Goal: Transaction & Acquisition: Book appointment/travel/reservation

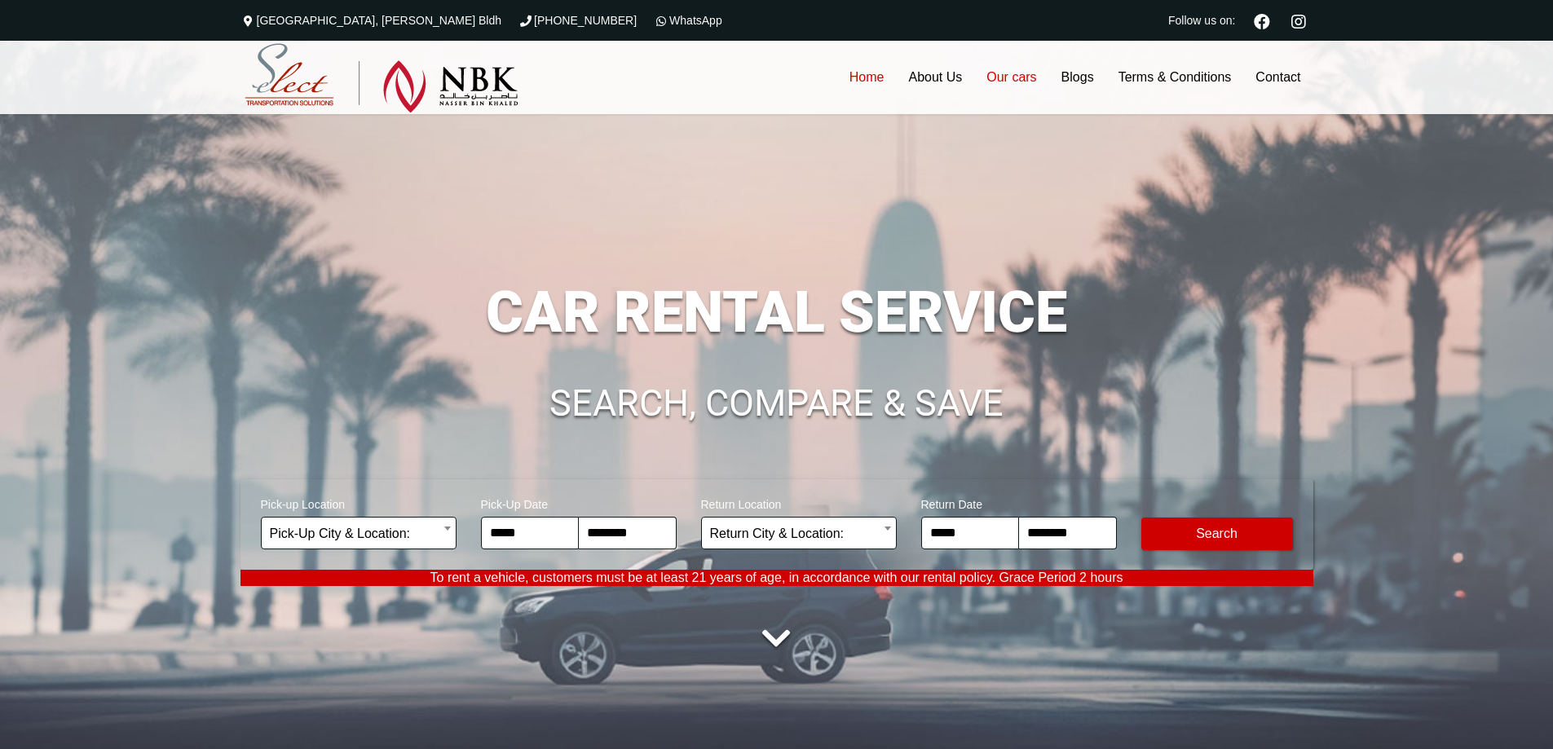
click at [1024, 77] on link "Our cars" at bounding box center [1011, 77] width 74 height 73
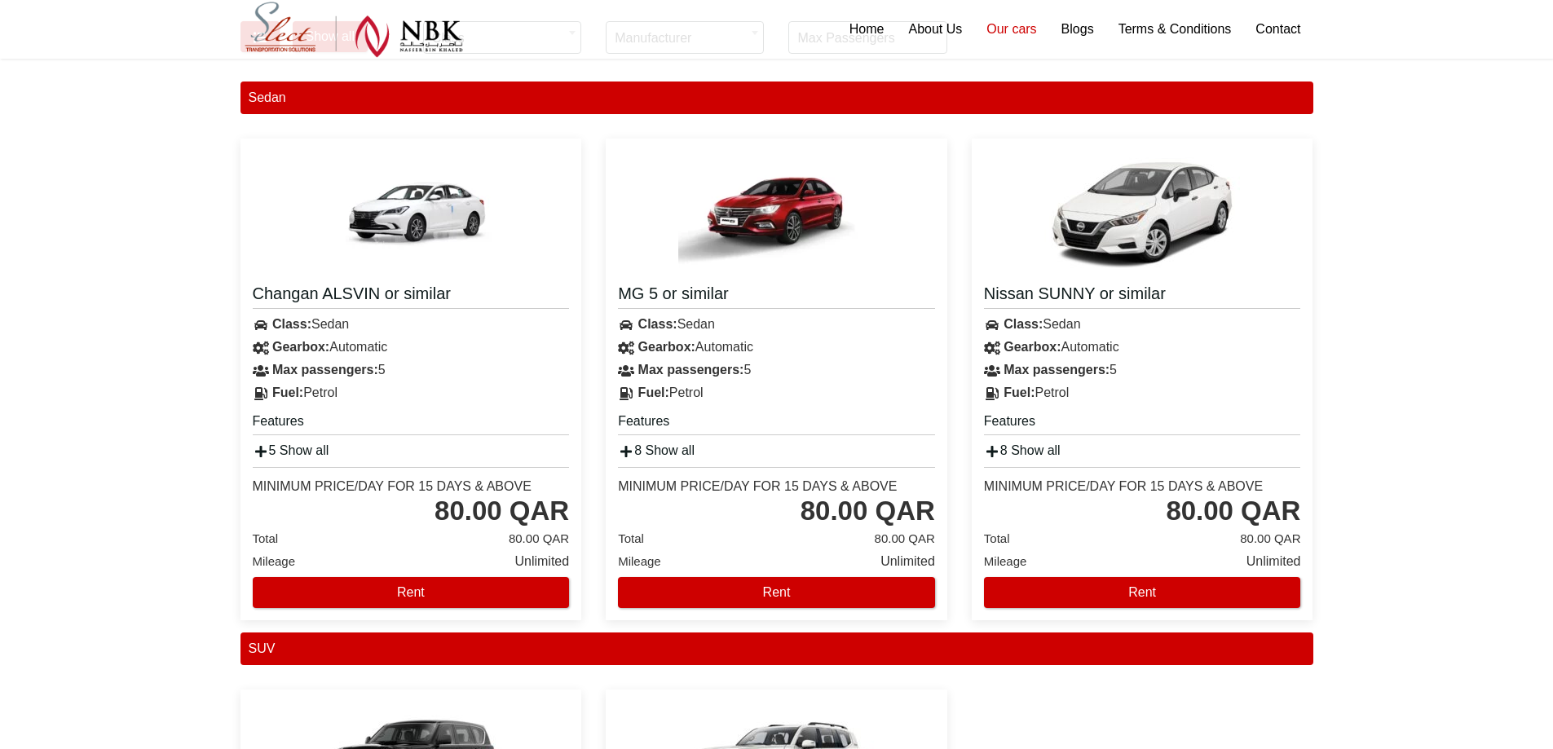
scroll to position [231, 0]
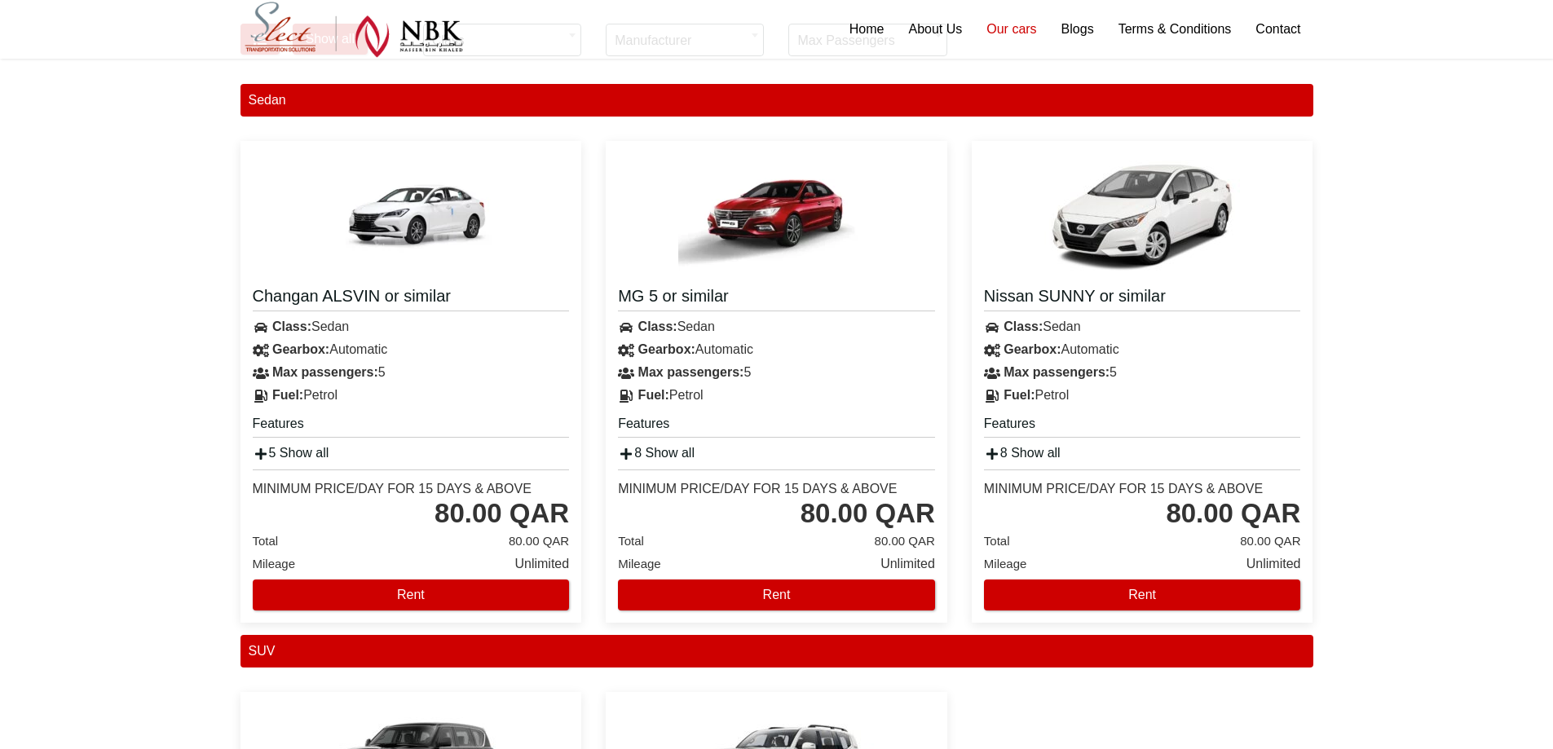
click at [783, 211] on img at bounding box center [776, 214] width 196 height 122
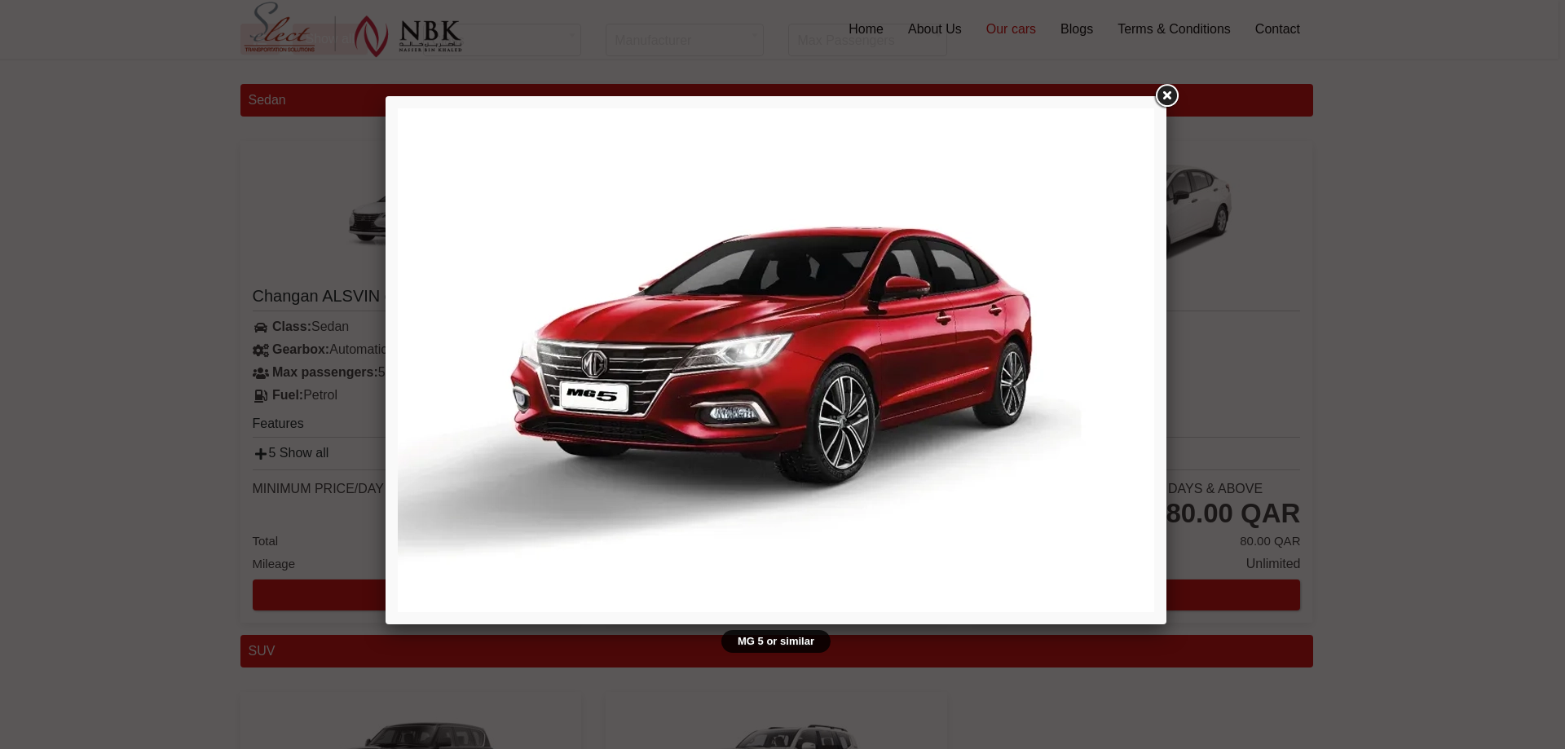
click at [937, 340] on img at bounding box center [776, 360] width 756 height 504
click at [1167, 96] on link at bounding box center [1166, 96] width 29 height 29
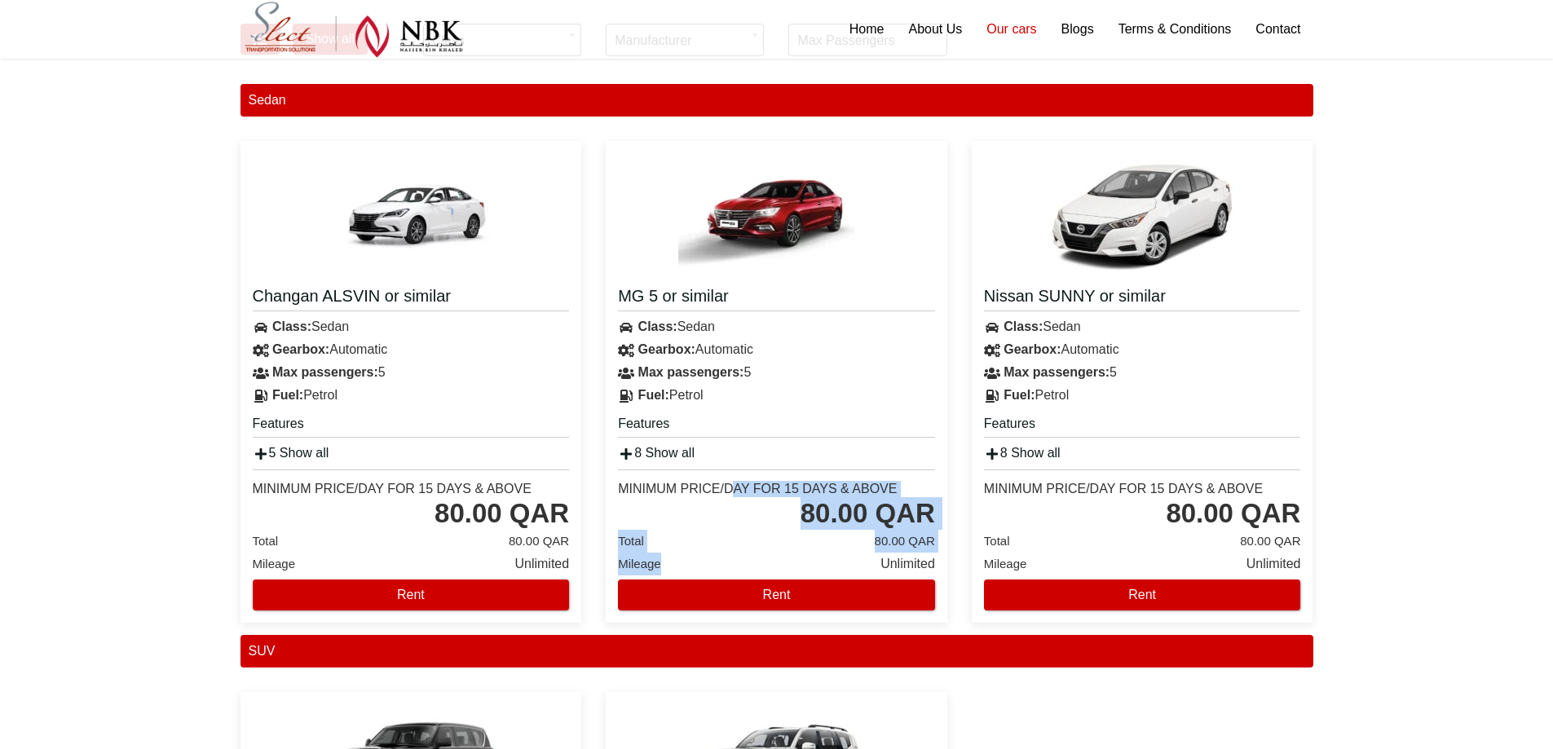
drag, startPoint x: 737, startPoint y: 483, endPoint x: 831, endPoint y: 571, distance: 129.8
click at [846, 573] on div "Minimum Price/Day for 15 days & Above 80.00 QAR Total 80.00 QAR Mileage Unlimit…" at bounding box center [777, 538] width 342 height 146
click at [831, 571] on div "Total 80.00 QAR Mileage Unlimited Rent" at bounding box center [776, 570] width 317 height 81
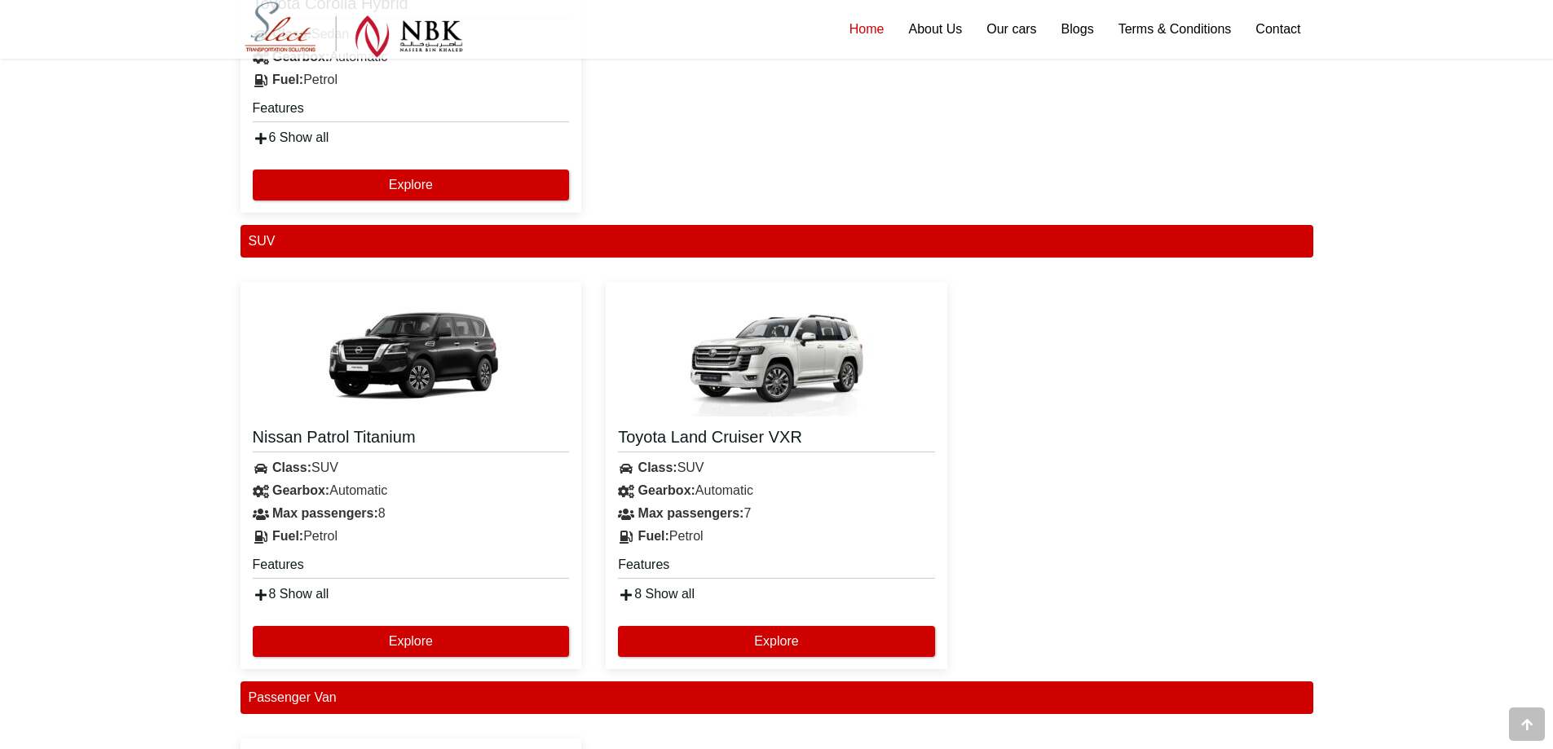
scroll to position [2337, 0]
